Goal: Information Seeking & Learning: Check status

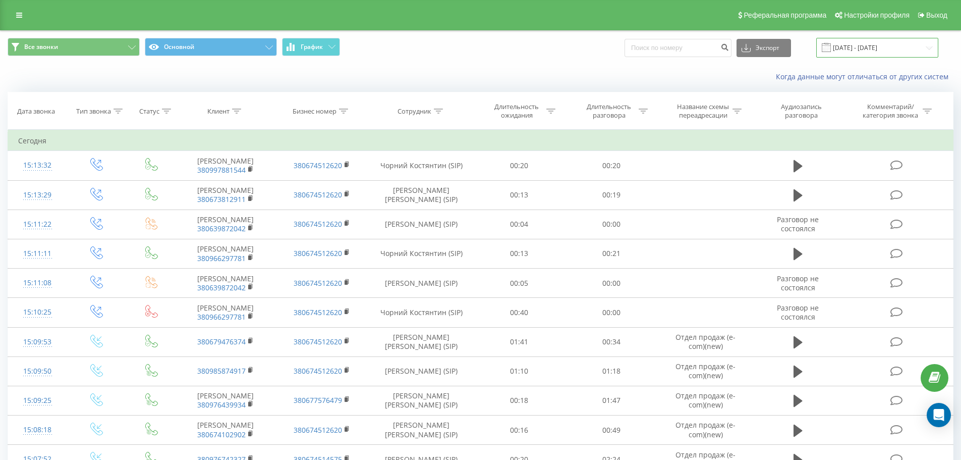
click at [880, 50] on input "[DATE] - [DATE]" at bounding box center [877, 48] width 122 height 20
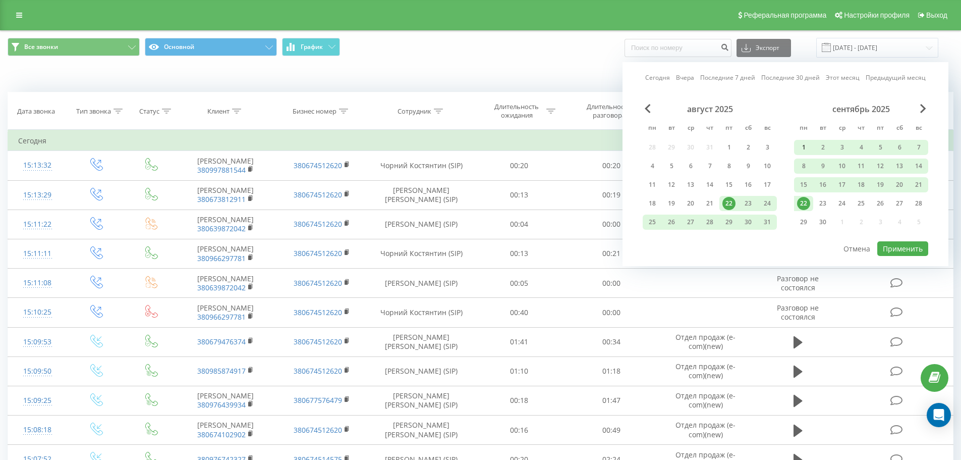
click at [805, 144] on div "1" at bounding box center [803, 147] width 13 height 13
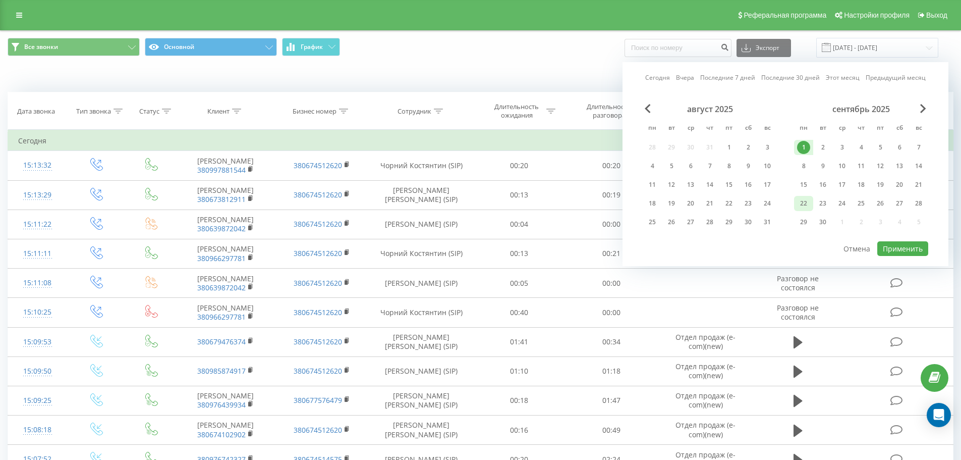
click at [807, 196] on div "22" at bounding box center [803, 203] width 19 height 15
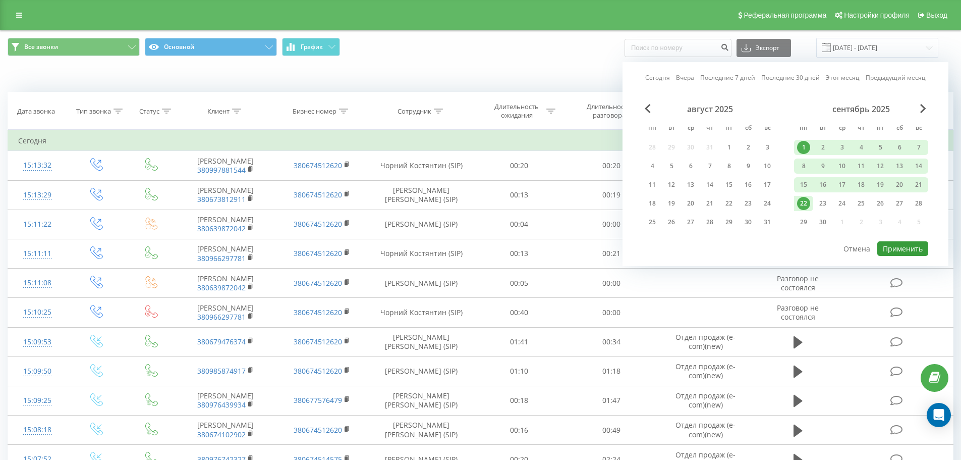
click at [904, 245] on button "Применить" at bounding box center [902, 248] width 51 height 15
type input "[DATE] - [DATE]"
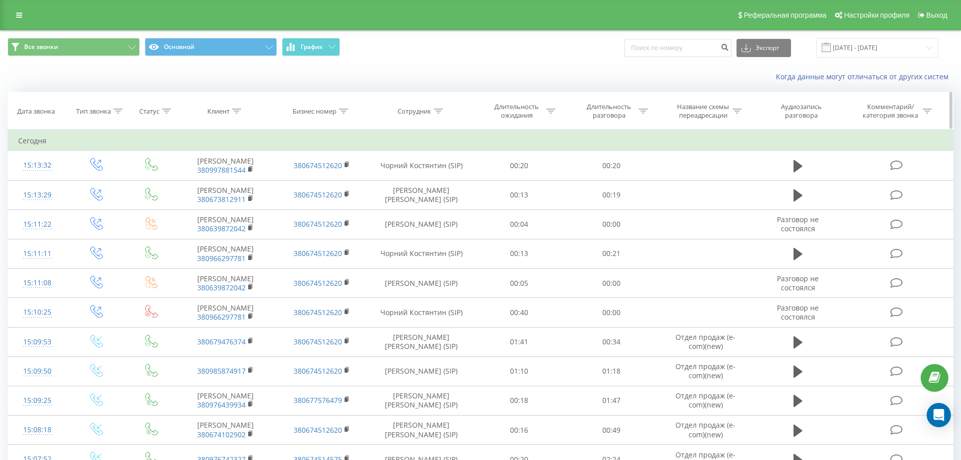
click at [438, 110] on icon at bounding box center [438, 110] width 9 height 5
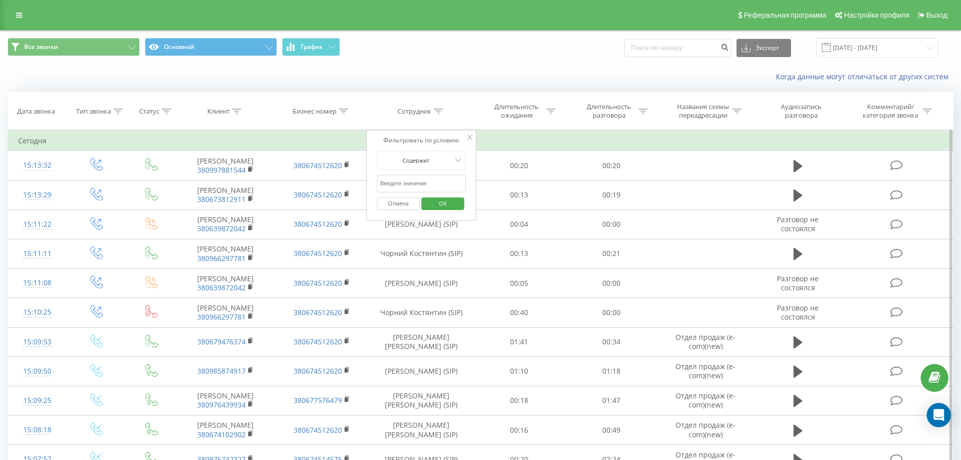
click at [420, 179] on input "text" at bounding box center [421, 184] width 89 height 18
type input "кова"
click at [437, 203] on span "OK" at bounding box center [443, 203] width 28 height 16
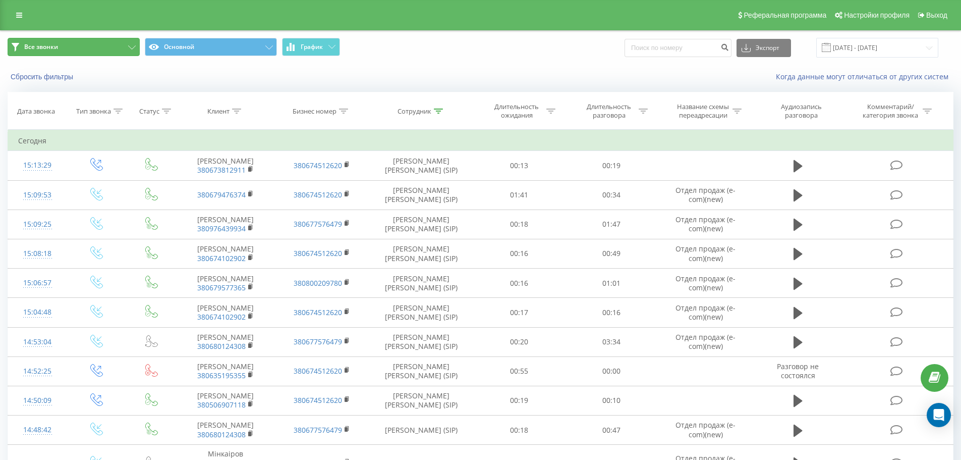
click at [134, 48] on icon at bounding box center [132, 47] width 8 height 4
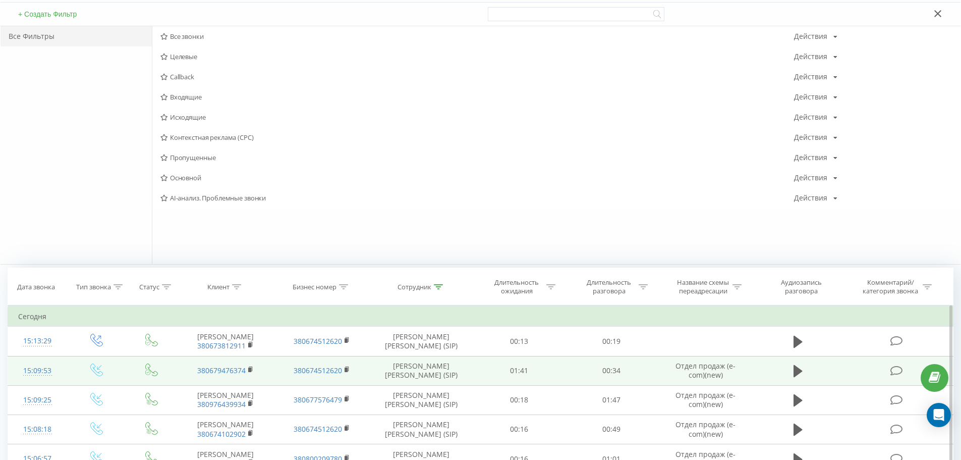
scroll to position [252, 0]
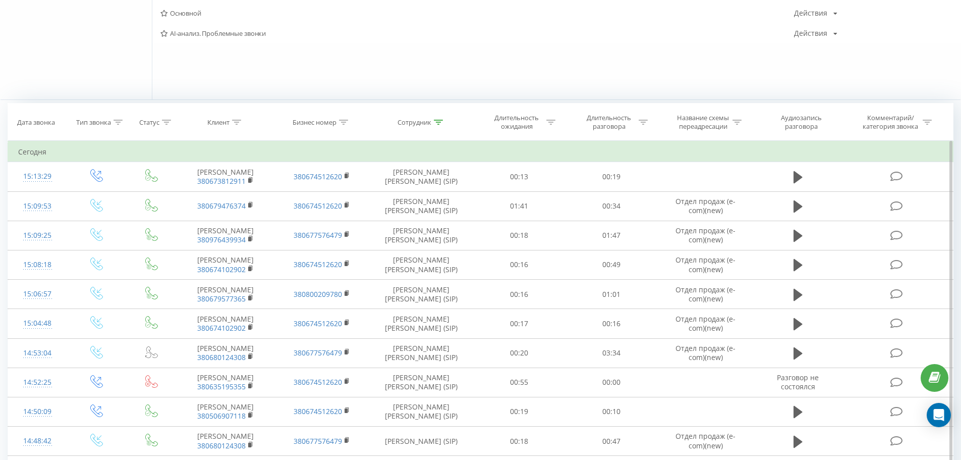
click at [726, 148] on td "Сегодня" at bounding box center [480, 152] width 945 height 20
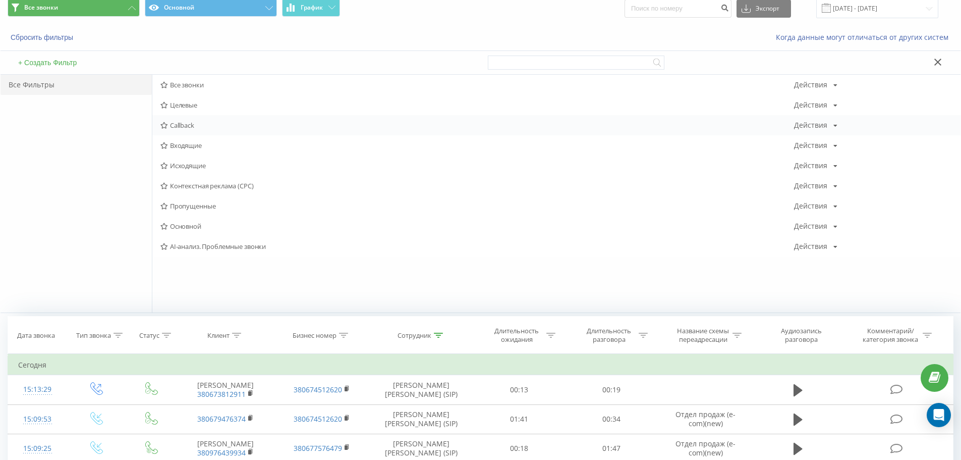
scroll to position [0, 0]
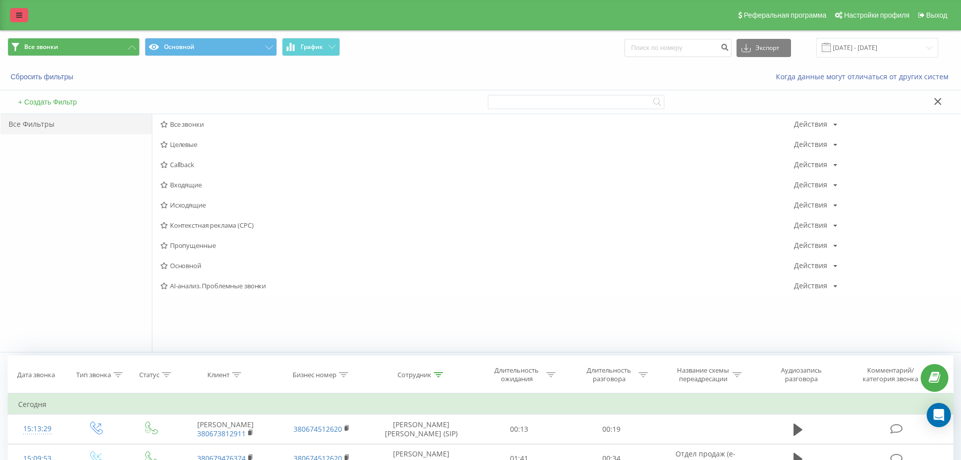
click at [21, 18] on icon at bounding box center [19, 15] width 6 height 7
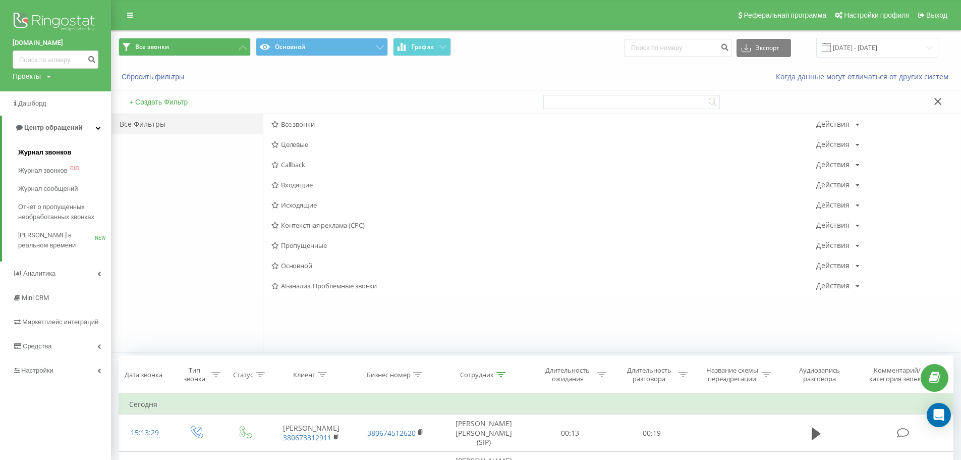
click at [46, 150] on span "Журнал звонков" at bounding box center [44, 152] width 53 height 10
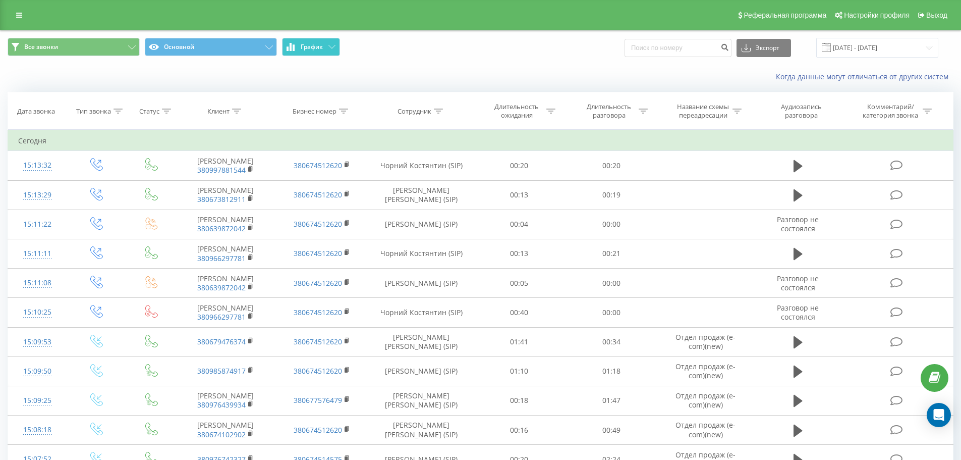
click at [334, 47] on icon at bounding box center [331, 47] width 7 height 4
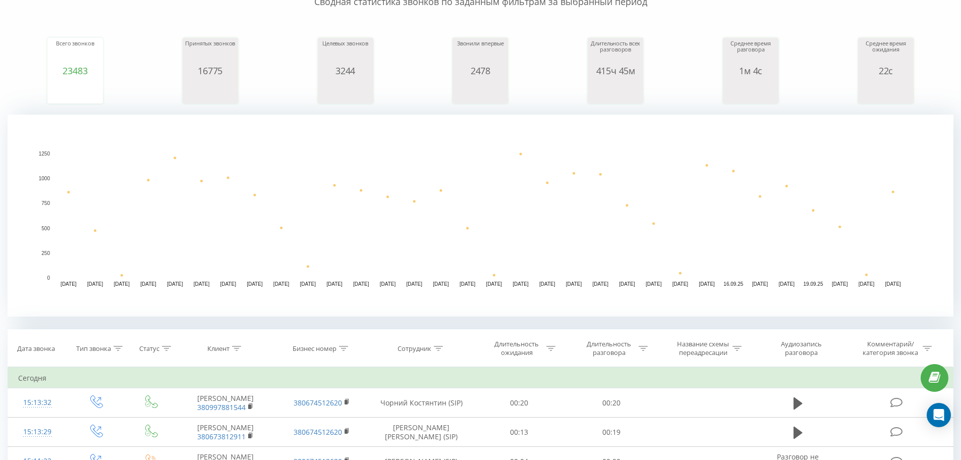
scroll to position [252, 0]
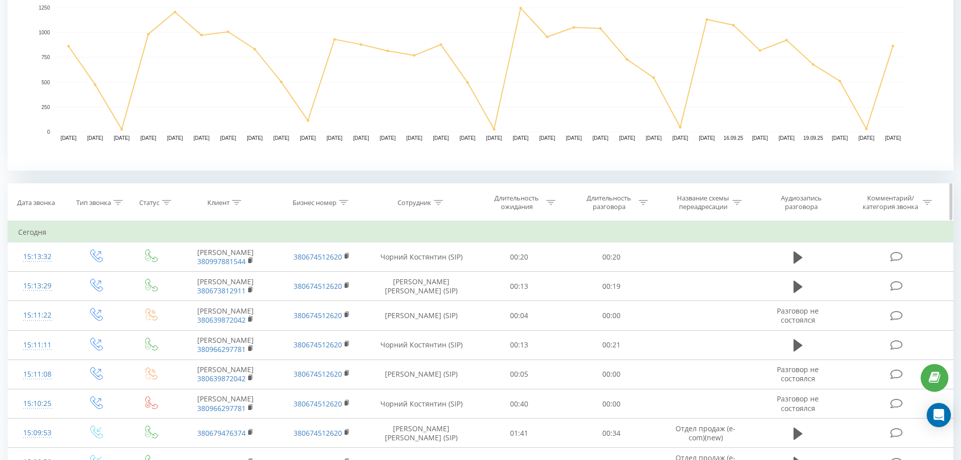
click at [430, 205] on div "Сотрудник" at bounding box center [415, 202] width 34 height 9
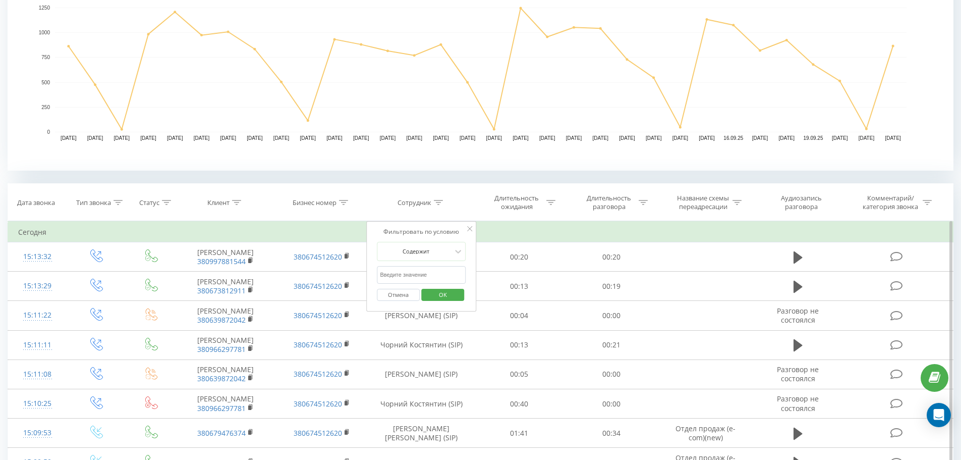
click at [418, 278] on input "text" at bounding box center [421, 275] width 89 height 18
type input "кова"
click at [444, 286] on div "Отмена OK" at bounding box center [421, 295] width 89 height 23
click at [444, 291] on span "OK" at bounding box center [443, 295] width 28 height 16
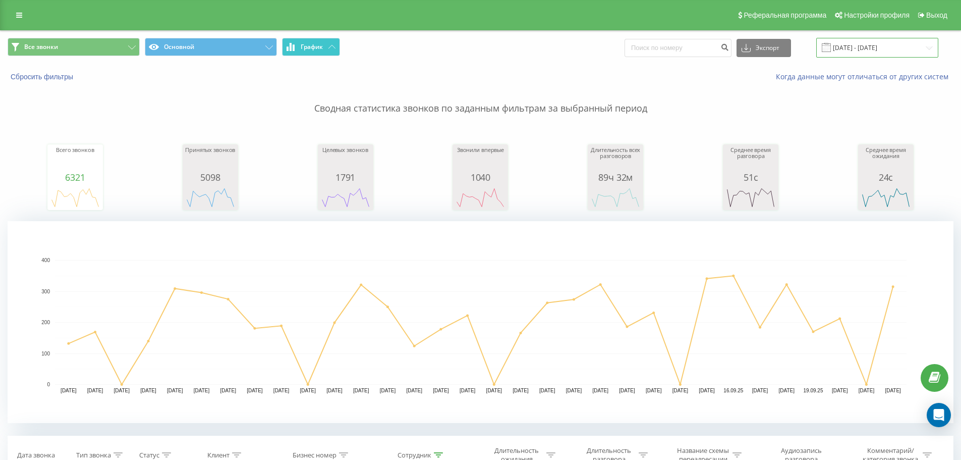
click at [897, 53] on input "[DATE] - [DATE]" at bounding box center [877, 48] width 122 height 20
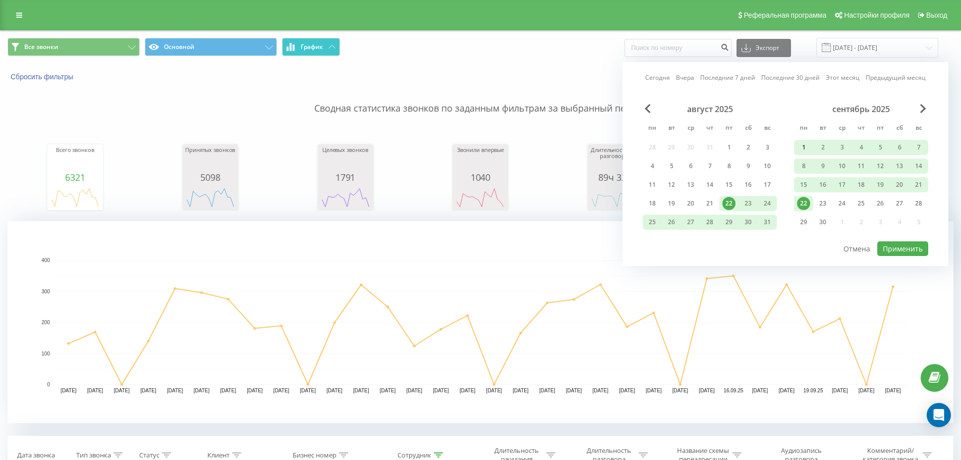
click at [800, 147] on div "1" at bounding box center [803, 147] width 13 height 13
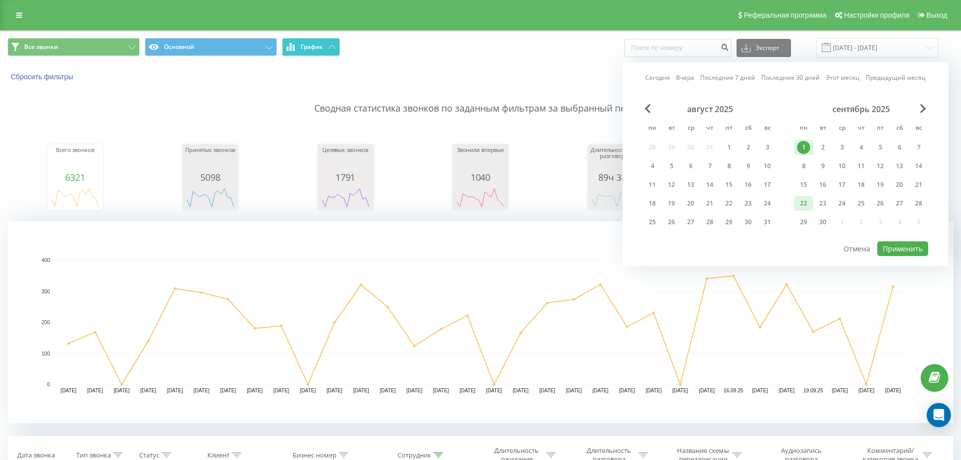
click at [806, 199] on div "22" at bounding box center [803, 203] width 13 height 13
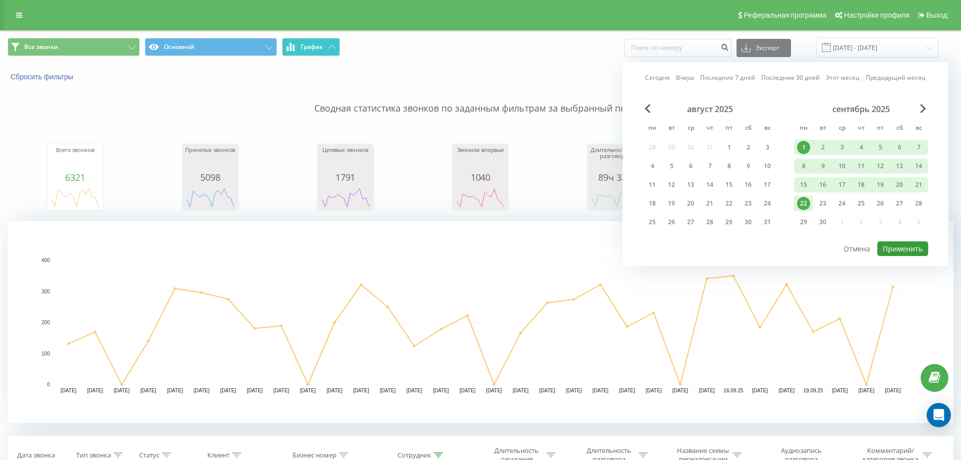
click at [901, 246] on button "Применить" at bounding box center [902, 248] width 51 height 15
type input "[DATE] - [DATE]"
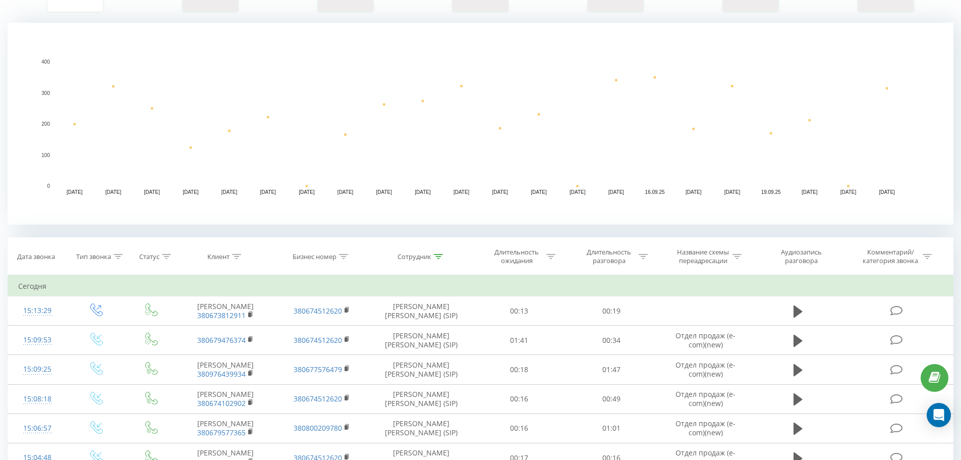
scroll to position [202, 0]
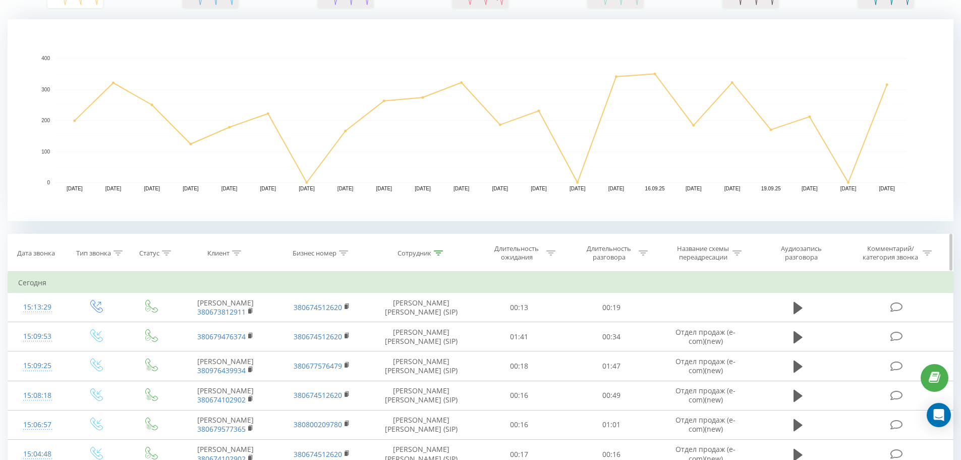
click at [431, 252] on div "Сотрудник" at bounding box center [420, 253] width 45 height 9
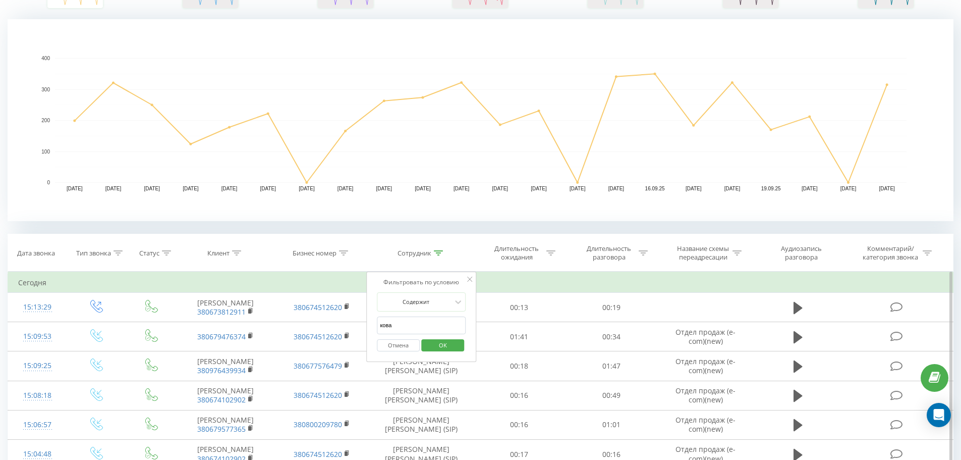
click at [403, 324] on input "кова" at bounding box center [421, 325] width 89 height 18
type input "ковале"
click at [443, 343] on span "OK" at bounding box center [443, 345] width 28 height 16
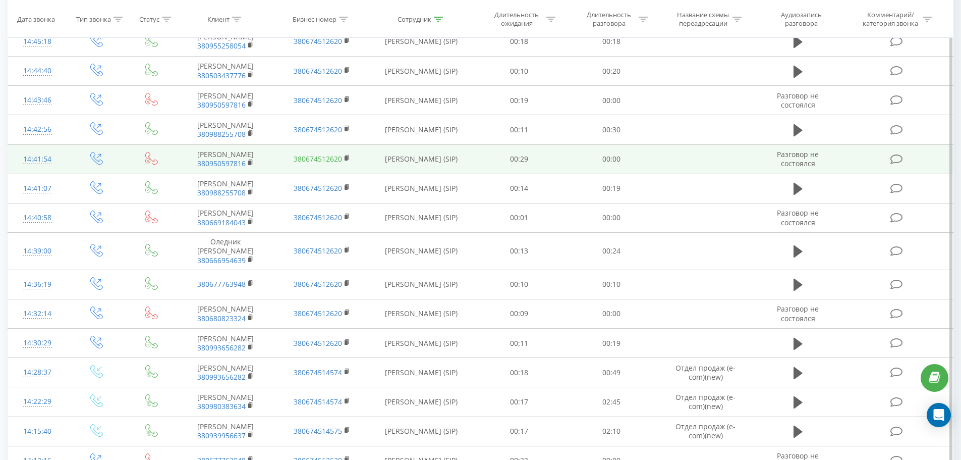
scroll to position [605, 0]
